Goal: Navigation & Orientation: Understand site structure

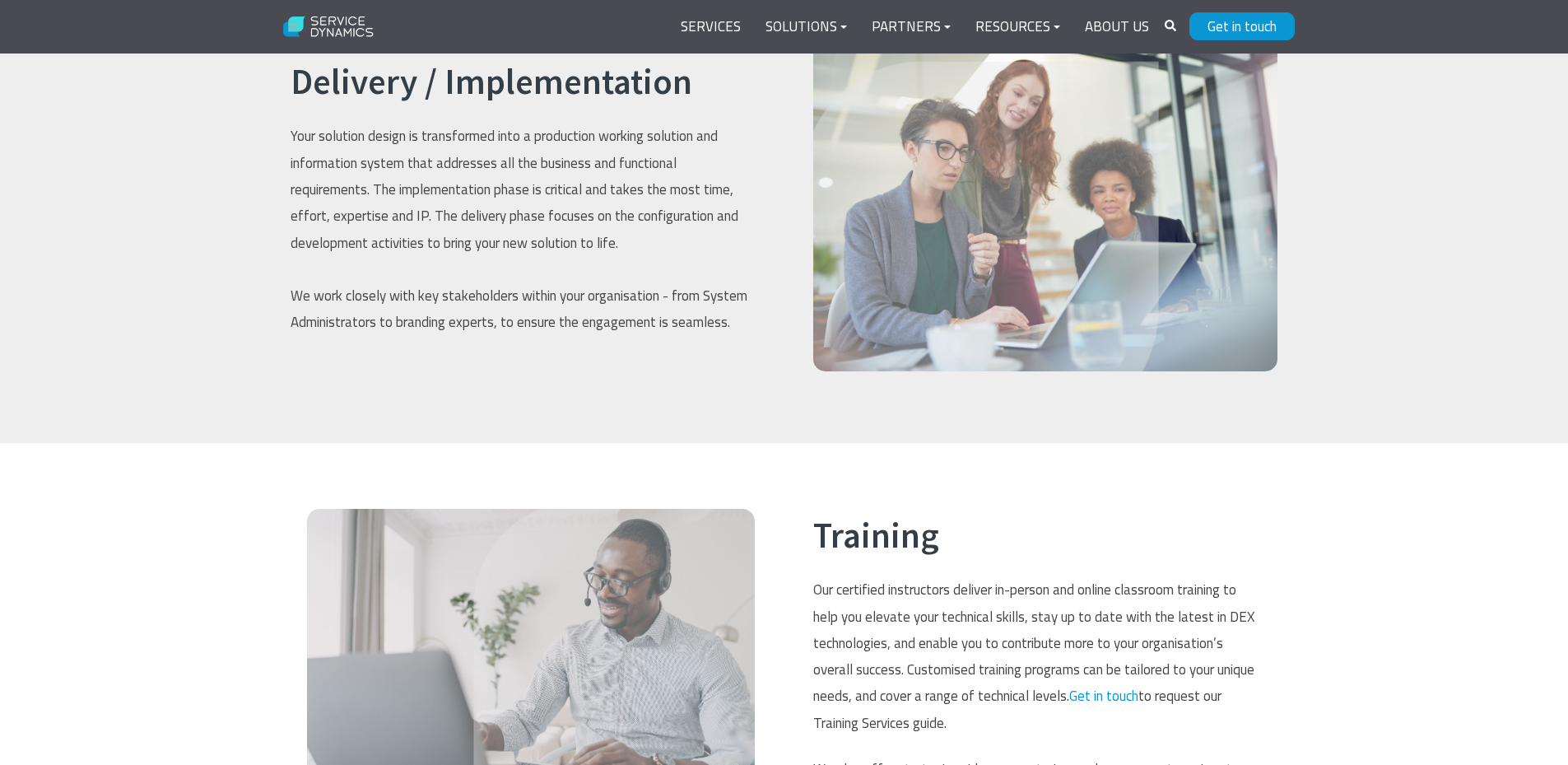
scroll to position [2309, 0]
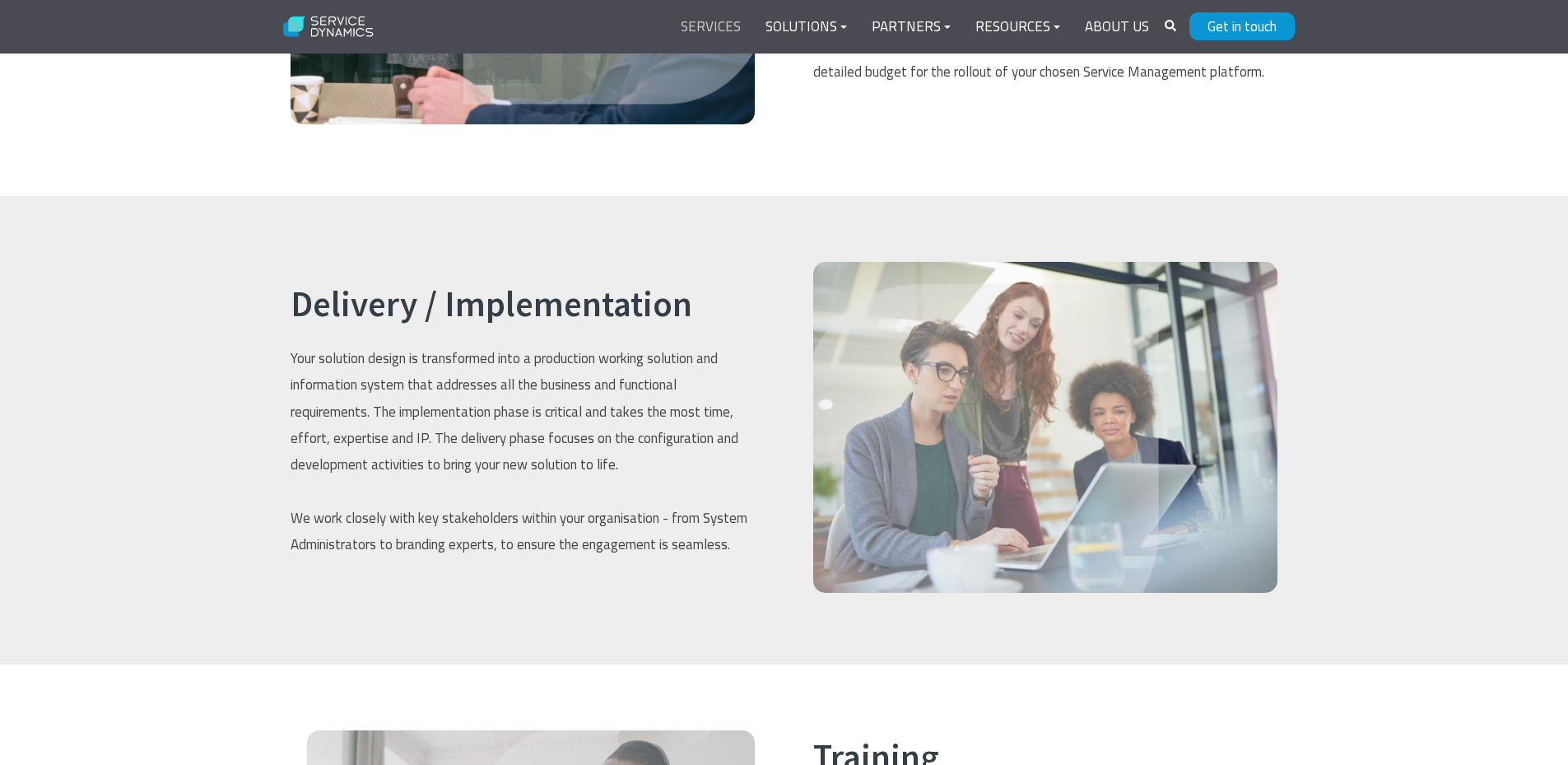
click at [717, 21] on link "Services" at bounding box center [711, 27] width 85 height 40
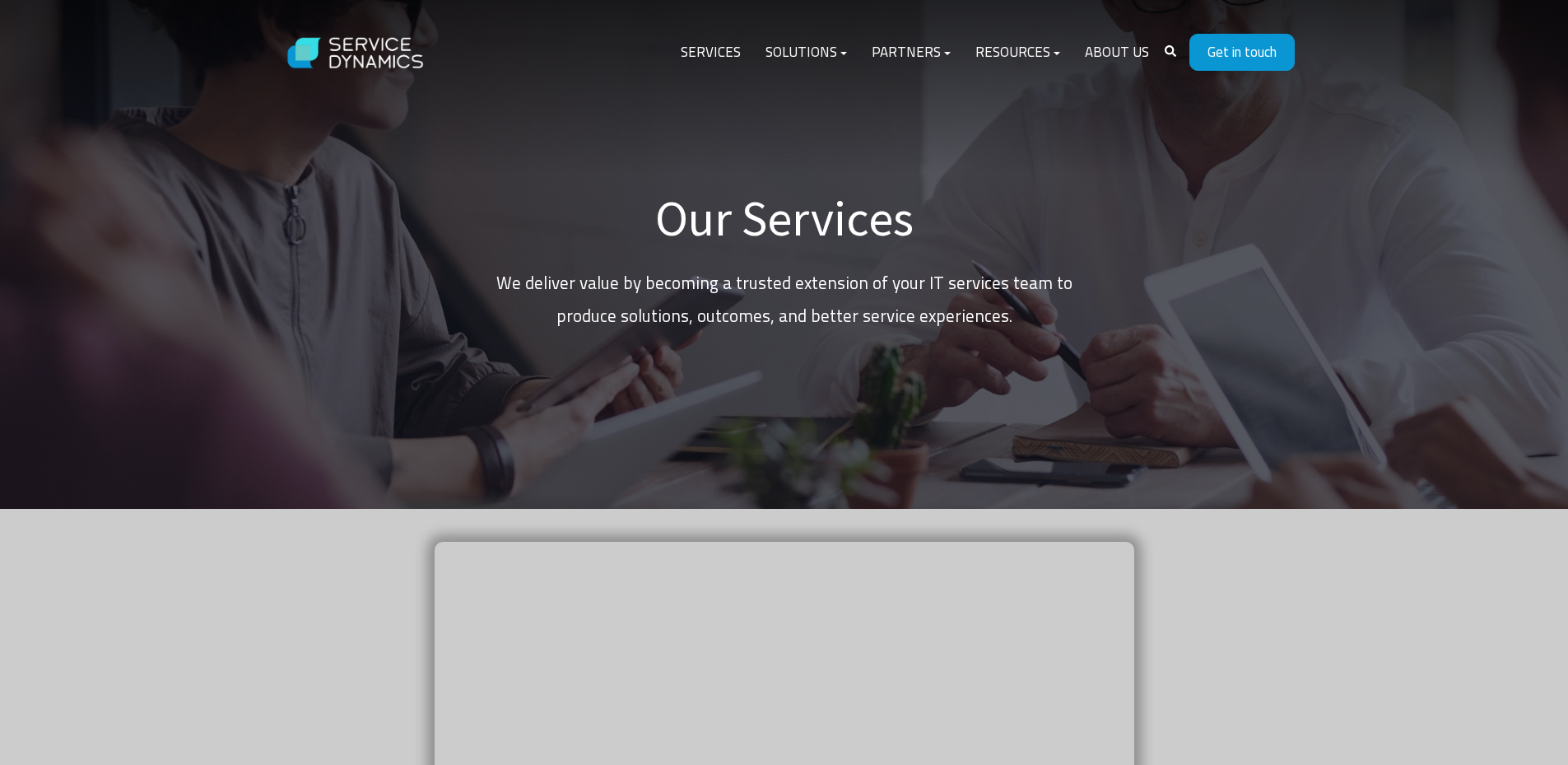
click at [372, 56] on img at bounding box center [356, 53] width 165 height 64
